Goal: Information Seeking & Learning: Check status

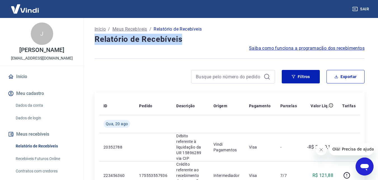
drag, startPoint x: 96, startPoint y: 38, endPoint x: 187, endPoint y: 37, distance: 91.1
click at [187, 37] on h4 "Relatório de Recebíveis" at bounding box center [230, 39] width 270 height 11
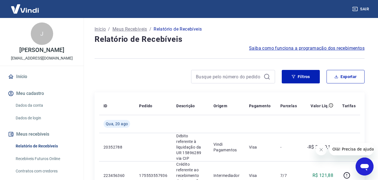
click at [124, 54] on div at bounding box center [230, 59] width 270 height 14
click at [322, 148] on icon "Fechar mensagem da empresa" at bounding box center [321, 149] width 4 height 4
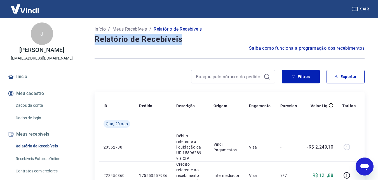
drag, startPoint x: 193, startPoint y: 43, endPoint x: 97, endPoint y: 41, distance: 96.1
click at [97, 41] on h4 "Relatório de Recebíveis" at bounding box center [230, 39] width 270 height 11
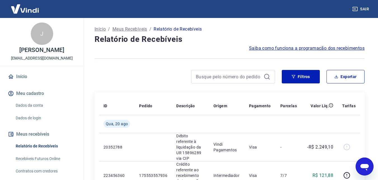
click at [142, 56] on div at bounding box center [230, 59] width 270 height 14
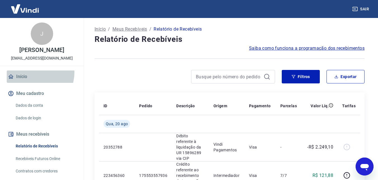
click at [34, 72] on link "Início" at bounding box center [42, 76] width 70 height 12
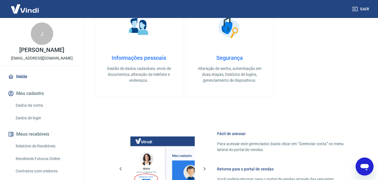
scroll to position [338, 0]
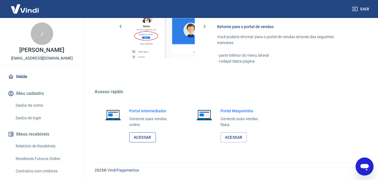
click at [145, 140] on link "Acessar" at bounding box center [142, 137] width 27 height 10
